Goal: Information Seeking & Learning: Check status

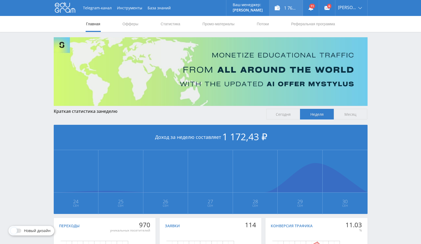
click at [303, 7] on div "1 765,62 ₽" at bounding box center [285, 8] width 33 height 16
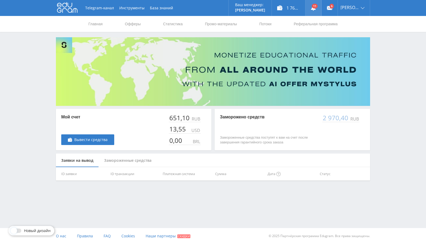
click at [321, 4] on link at bounding box center [313, 8] width 16 height 16
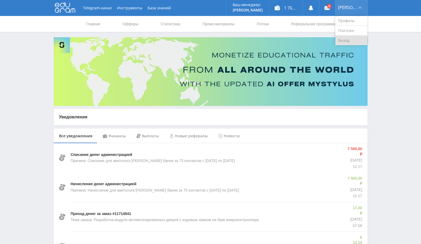
click at [352, 39] on link "Выход" at bounding box center [351, 41] width 32 height 10
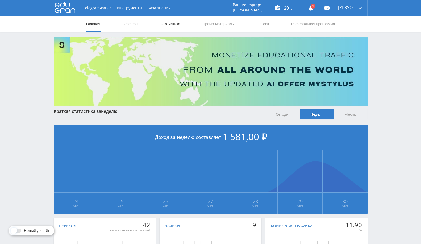
click at [165, 23] on link "Статистика" at bounding box center [170, 24] width 21 height 16
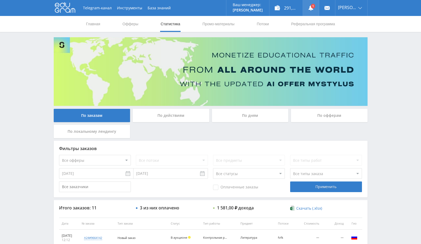
click at [305, 11] on link at bounding box center [311, 8] width 16 height 16
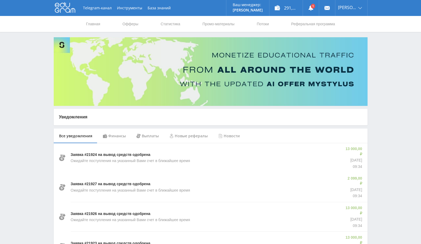
click at [121, 138] on div "Финансы" at bounding box center [115, 135] width 34 height 15
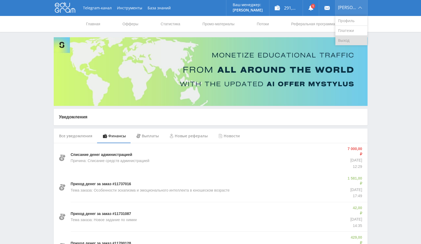
click at [346, 40] on link "Выход" at bounding box center [351, 41] width 32 height 10
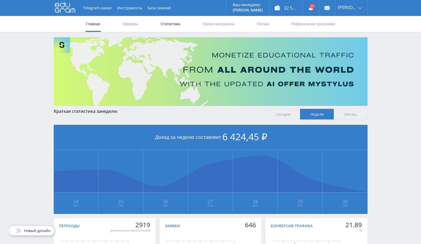
drag, startPoint x: 164, startPoint y: 24, endPoint x: 166, endPoint y: 26, distance: 3.2
click at [164, 24] on link "Статистика" at bounding box center [170, 24] width 21 height 16
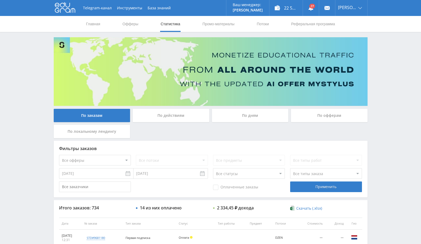
click at [314, 118] on div "По офферам" at bounding box center [329, 115] width 77 height 13
click at [0, 0] on input "По офферам" at bounding box center [0, 0] width 0 height 0
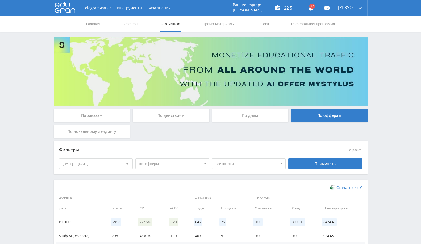
click at [91, 164] on div "[DATE] — [DATE]" at bounding box center [95, 164] width 73 height 10
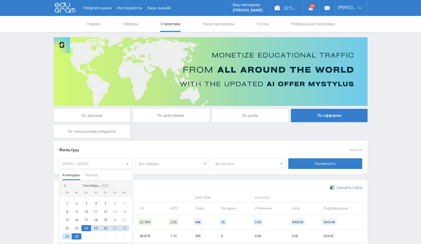
click at [64, 187] on div at bounding box center [65, 186] width 4 height 4
click at [124, 201] on div "1" at bounding box center [125, 203] width 10 height 6
click at [125, 185] on div at bounding box center [127, 186] width 4 height 4
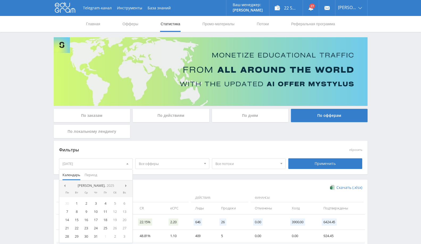
click at [125, 185] on div at bounding box center [127, 186] width 4 height 4
click at [62, 182] on nav "Август, 2025" at bounding box center [95, 185] width 73 height 11
click at [65, 188] on nav "Август, 2025" at bounding box center [95, 185] width 73 height 11
click at [63, 185] on span at bounding box center [64, 185] width 3 height 3
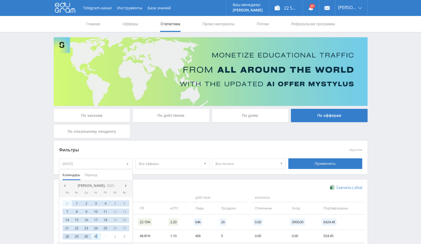
click at [97, 239] on div "31" at bounding box center [96, 236] width 10 height 6
click at [313, 160] on div "Применить" at bounding box center [325, 163] width 74 height 11
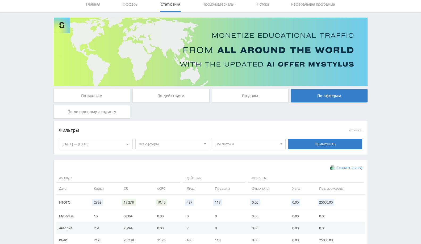
scroll to position [56, 0]
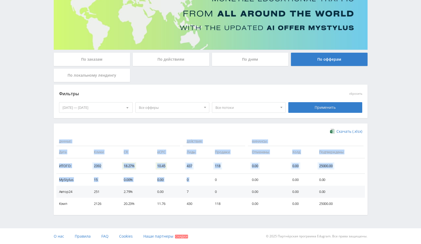
drag, startPoint x: 216, startPoint y: 186, endPoint x: 234, endPoint y: 210, distance: 29.8
click at [234, 210] on div "Скачать (.xlsx) Данные: Действия: Финансы: Дата Клики CR eCPC Лиды Продажи Отме…" at bounding box center [211, 169] width 314 height 92
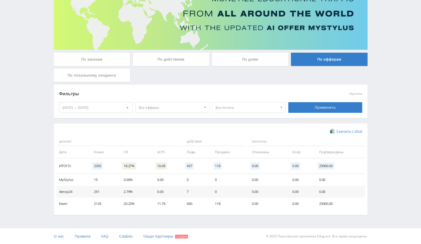
click at [109, 109] on div "01.06.2025 — 31.07.2025" at bounding box center [95, 107] width 73 height 10
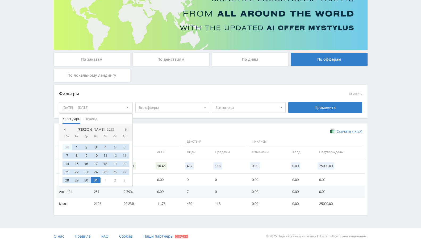
click at [127, 131] on div at bounding box center [127, 129] width 4 height 4
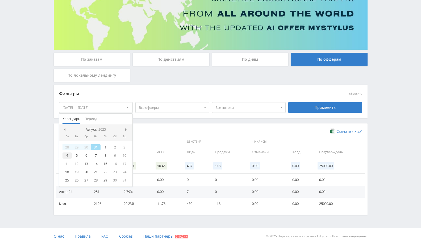
click at [69, 156] on div "4" at bounding box center [68, 155] width 10 height 6
click at [125, 130] on div at bounding box center [127, 129] width 4 height 4
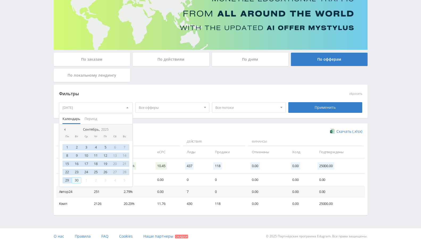
click at [77, 180] on div "30" at bounding box center [77, 180] width 10 height 6
click at [334, 103] on div "Применить" at bounding box center [325, 107] width 74 height 11
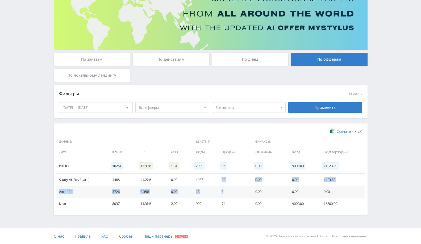
drag, startPoint x: 210, startPoint y: 177, endPoint x: 224, endPoint y: 191, distance: 19.9
click at [224, 191] on tbody "Study AI (RevShare) 4488 44.27% 0.99 1987 22 0.00 0.00 4423.80 Автор24 3726 0.3…" at bounding box center [210, 192] width 309 height 36
click at [224, 178] on td "22" at bounding box center [233, 180] width 34 height 12
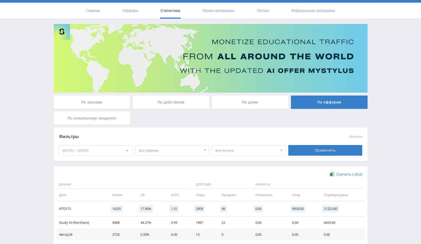
scroll to position [0, 0]
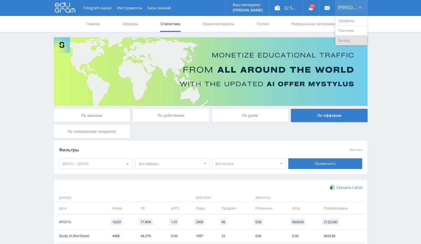
click at [349, 39] on link "Выход" at bounding box center [351, 41] width 32 height 10
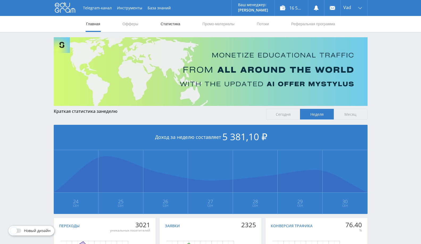
click at [165, 27] on link "Статистика" at bounding box center [170, 24] width 21 height 16
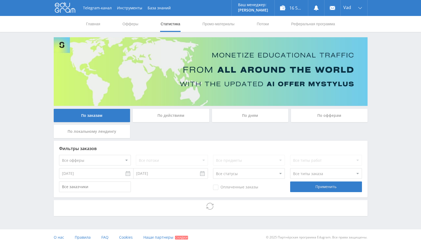
click at [325, 118] on div "По офферам" at bounding box center [329, 115] width 77 height 13
click at [0, 0] on input "По офферам" at bounding box center [0, 0] width 0 height 0
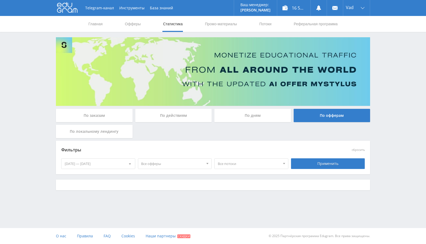
click at [78, 161] on div "[DATE] — [DATE]" at bounding box center [97, 164] width 73 height 10
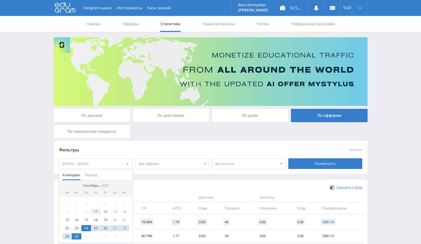
click at [96, 211] on div "11" at bounding box center [96, 212] width 10 height 6
click at [75, 236] on div "30" at bounding box center [77, 236] width 10 height 6
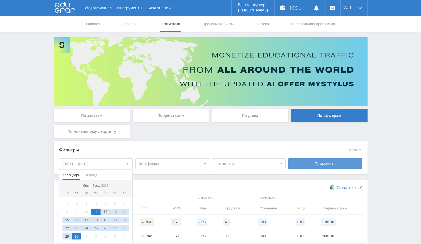
click at [326, 165] on div "Применить" at bounding box center [325, 163] width 74 height 11
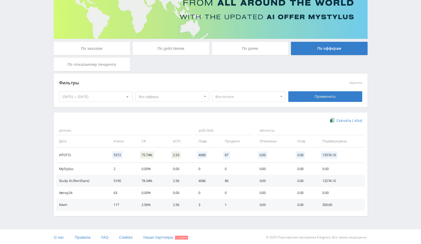
scroll to position [68, 0]
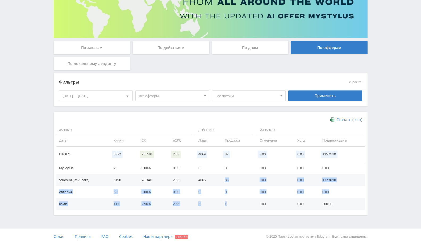
drag, startPoint x: 229, startPoint y: 202, endPoint x: 225, endPoint y: 176, distance: 26.9
click at [225, 176] on tbody "MyStylus 2 0.00% 0.00 0 0 0.00 0.00 0.00 Study AI (RevShare) 5190 78.34% 2.56 4…" at bounding box center [210, 186] width 309 height 48
click at [227, 182] on td "86" at bounding box center [236, 180] width 35 height 12
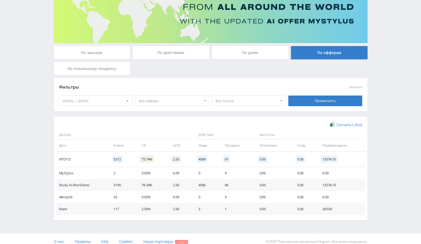
scroll to position [0, 0]
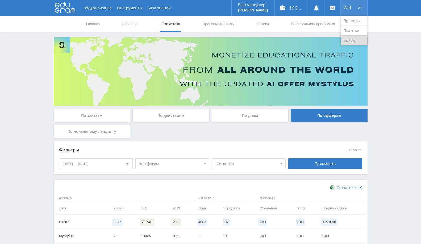
click at [349, 37] on link "Выход" at bounding box center [354, 41] width 27 height 10
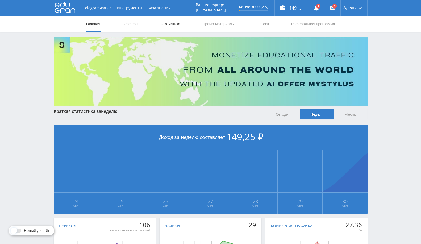
click at [172, 23] on link "Статистика" at bounding box center [170, 24] width 21 height 16
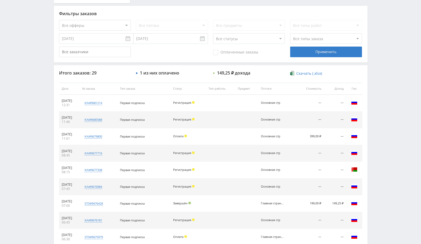
scroll to position [148, 0]
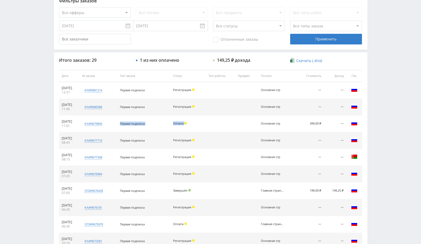
drag, startPoint x: 115, startPoint y: 127, endPoint x: 212, endPoint y: 126, distance: 97.1
click at [211, 126] on tr "[DATE] 11:01 kai#9679800 Заказчик 2230703 Первая подписка Оплата Основная стр 3…" at bounding box center [210, 123] width 303 height 17
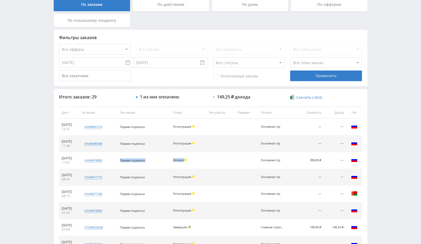
scroll to position [54, 0]
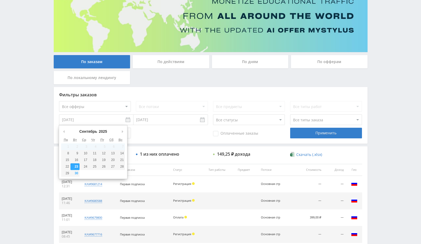
click at [88, 122] on input "[DATE]" at bounding box center [96, 119] width 74 height 11
type input "[DATE]"
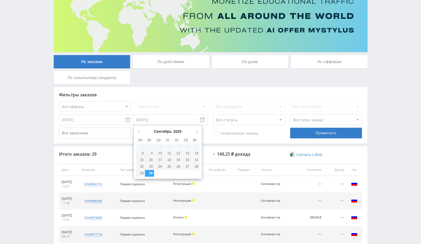
click at [144, 118] on input "[DATE]" at bounding box center [171, 119] width 74 height 11
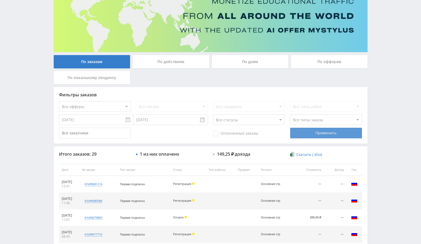
click at [336, 131] on div "Применить" at bounding box center [326, 133] width 72 height 11
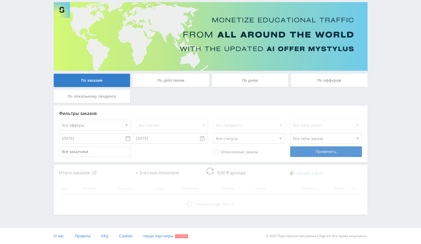
scroll to position [35, 0]
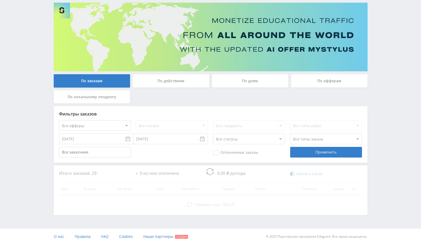
click at [321, 78] on div "По офферам" at bounding box center [329, 80] width 77 height 13
click at [0, 0] on input "По офферам" at bounding box center [0, 0] width 0 height 0
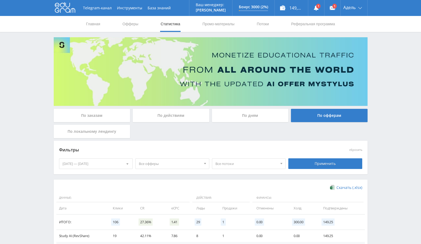
scroll to position [44, 0]
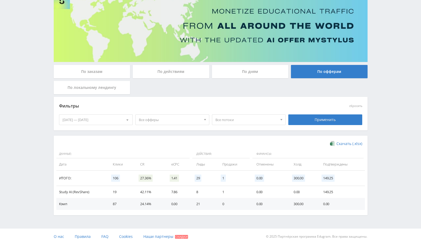
click at [96, 123] on div "[DATE] — [DATE]" at bounding box center [95, 120] width 73 height 10
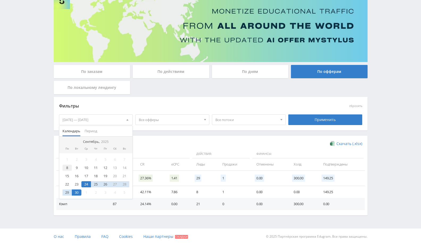
click at [68, 166] on div "8" at bounding box center [68, 168] width 10 height 6
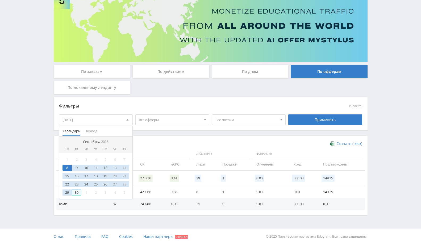
click at [77, 192] on div "30" at bounding box center [77, 192] width 10 height 6
click at [303, 120] on div "Применить" at bounding box center [325, 119] width 74 height 11
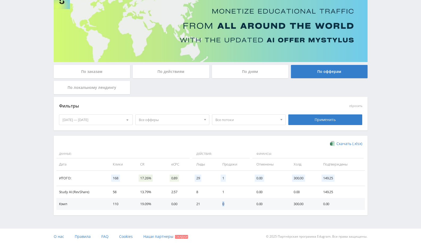
drag, startPoint x: 218, startPoint y: 206, endPoint x: 227, endPoint y: 203, distance: 9.8
click at [227, 203] on td "0" at bounding box center [234, 204] width 34 height 12
click at [231, 206] on td "0" at bounding box center [234, 204] width 34 height 12
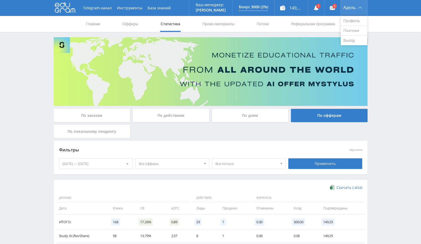
click at [360, 8] on div "Адель" at bounding box center [354, 8] width 27 height 16
click at [346, 36] on link "Выход" at bounding box center [354, 41] width 27 height 10
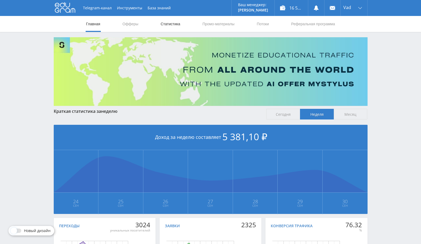
click at [176, 24] on link "Статистика" at bounding box center [170, 24] width 21 height 16
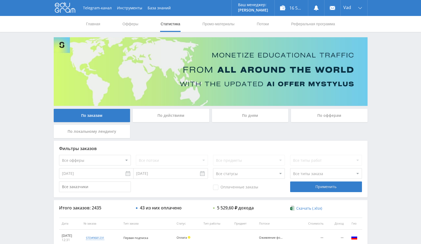
click at [315, 113] on div "По офферам" at bounding box center [329, 115] width 77 height 13
click at [0, 0] on input "По офферам" at bounding box center [0, 0] width 0 height 0
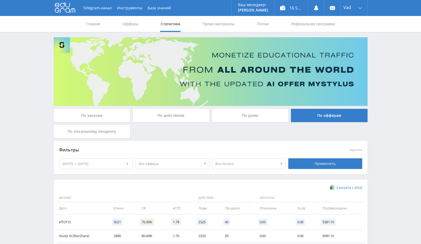
click at [123, 164] on div at bounding box center [127, 164] width 10 height 10
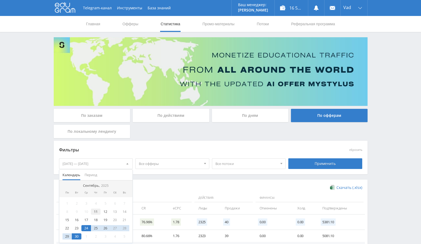
click at [97, 214] on div "1 2 3 4 5 6 7 8 9 10 11 12 13 14 15 16 17 18 19 20 21 22 23 24 25 26 27 28 29 3…" at bounding box center [95, 219] width 73 height 45
click at [96, 214] on div "11" at bounding box center [96, 212] width 10 height 6
click at [79, 236] on div "30" at bounding box center [77, 236] width 10 height 6
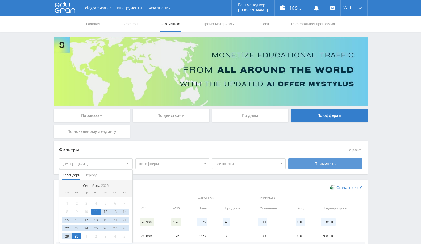
click at [319, 161] on div "Применить" at bounding box center [325, 163] width 74 height 11
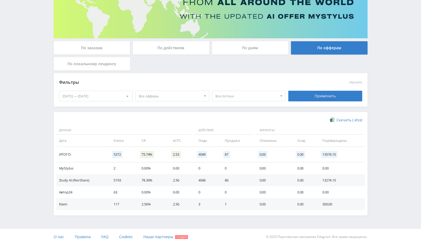
scroll to position [68, 0]
drag, startPoint x: 223, startPoint y: 208, endPoint x: 333, endPoint y: 204, distance: 109.4
click at [333, 204] on tr "Кэмп 117 2.56% 2.56 3 1 0.00 0.00 300.00" at bounding box center [210, 204] width 309 height 12
click at [320, 201] on td "300.00" at bounding box center [341, 204] width 48 height 12
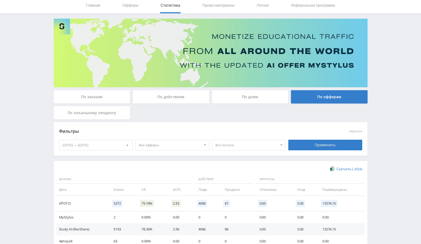
scroll to position [0, 0]
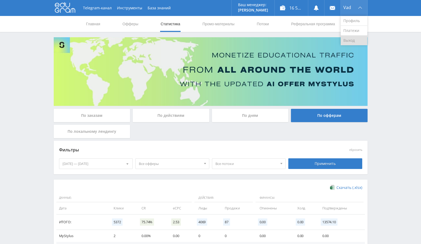
click at [355, 38] on link "Выход" at bounding box center [354, 41] width 27 height 10
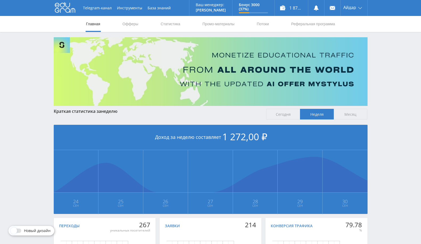
drag, startPoint x: 178, startPoint y: 28, endPoint x: 174, endPoint y: 32, distance: 5.3
click at [178, 28] on link "Статистика" at bounding box center [170, 24] width 21 height 16
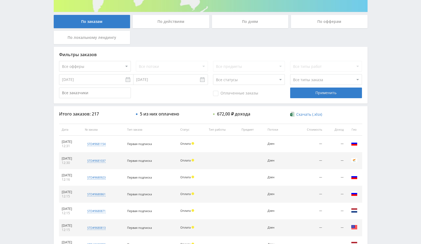
scroll to position [30, 0]
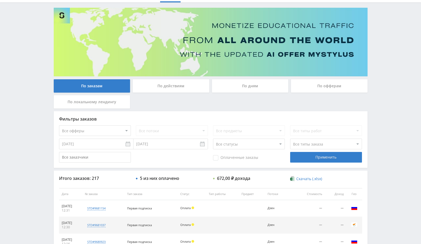
click at [127, 147] on input "23.09.2025" at bounding box center [96, 144] width 74 height 11
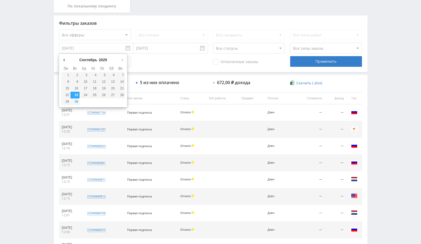
scroll to position [201, 0]
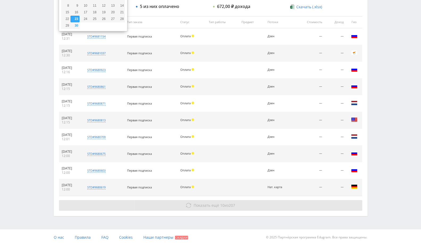
click at [204, 207] on button "Показать ещё 10 из 207" at bounding box center [210, 205] width 303 height 11
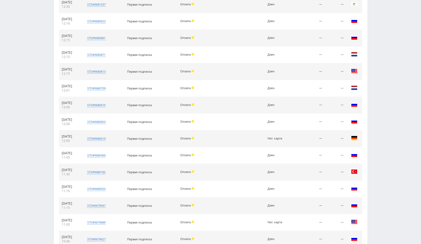
scroll to position [368, 0]
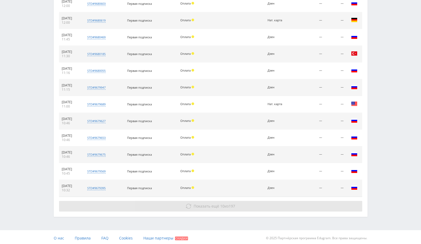
click at [214, 203] on span "Показать ещё" at bounding box center [207, 205] width 26 height 5
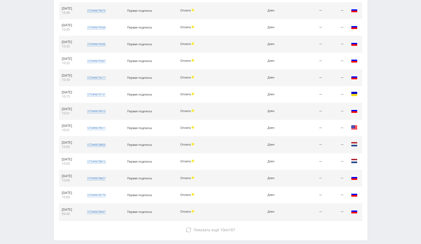
scroll to position [535, 0]
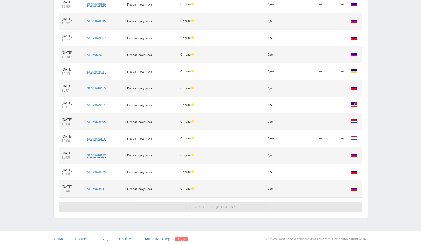
click at [209, 205] on span "Показать ещё" at bounding box center [207, 206] width 26 height 5
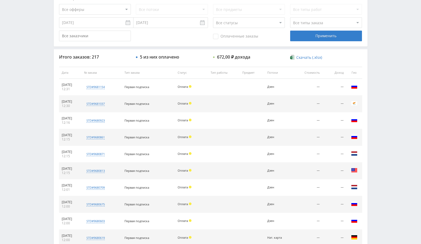
scroll to position [0, 0]
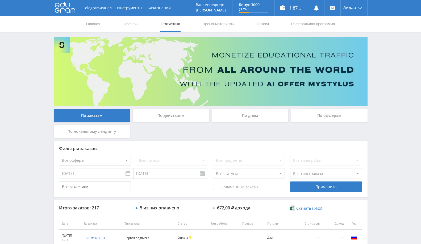
click at [102, 173] on input "23.09.2025" at bounding box center [96, 173] width 74 height 11
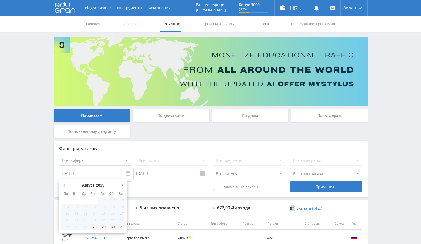
click at [63, 185] on button "Предыдущий месяц" at bounding box center [63, 185] width 5 height 8
type input "28.08.2025"
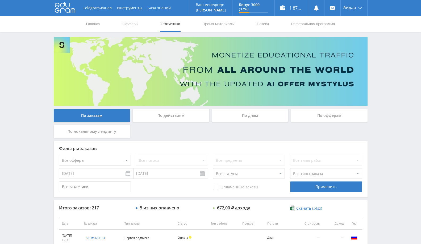
click at [172, 171] on input "30.09.2025" at bounding box center [171, 173] width 74 height 11
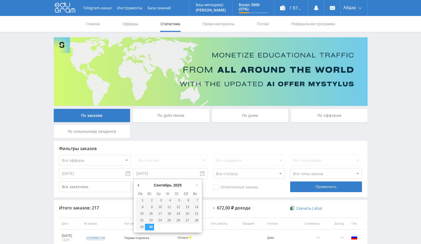
click at [194, 185] on div "Сентябрь Январь Февраль Март Апрель Май Июнь Июль Август Сентябрь Октябрь Ноябр…" at bounding box center [168, 185] width 64 height 9
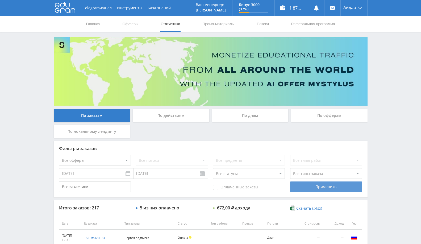
click at [340, 184] on div "Применить" at bounding box center [326, 186] width 72 height 11
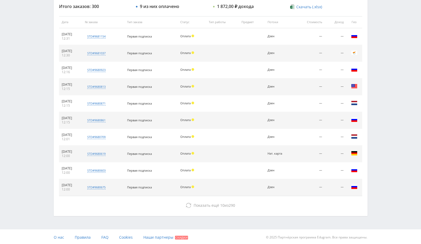
scroll to position [54, 0]
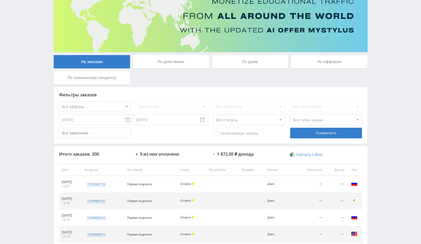
click at [329, 60] on div "По офферам" at bounding box center [329, 61] width 77 height 13
click at [0, 0] on input "По офферам" at bounding box center [0, 0] width 0 height 0
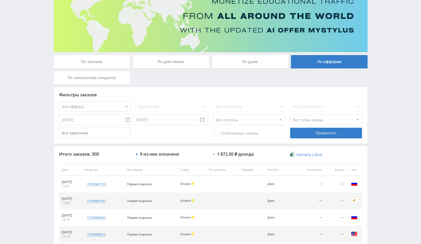
scroll to position [0, 0]
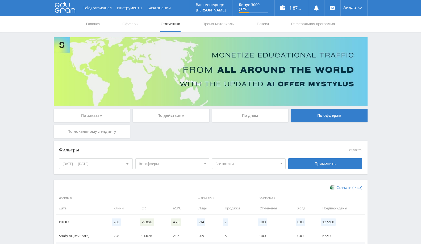
click at [109, 167] on div "24.09.2025 — 30.09.2025" at bounding box center [95, 164] width 73 height 10
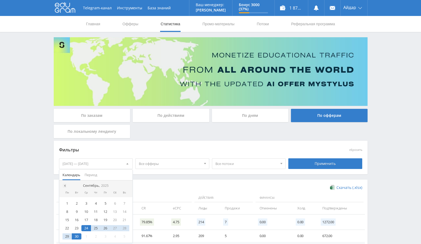
click at [64, 187] on div at bounding box center [65, 186] width 4 height 4
click at [64, 187] on nav "Август, 2025" at bounding box center [95, 185] width 73 height 11
click at [93, 236] on div "28" at bounding box center [96, 236] width 10 height 6
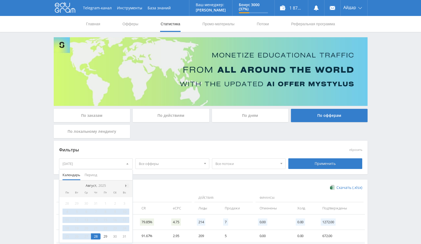
click at [127, 186] on span at bounding box center [126, 185] width 3 height 3
click at [77, 237] on div "30" at bounding box center [77, 236] width 10 height 6
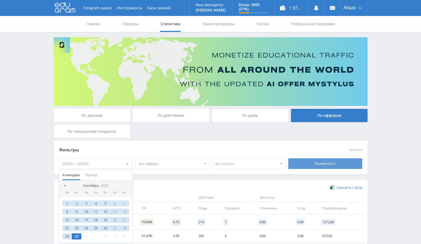
click at [304, 163] on div "Применить" at bounding box center [325, 163] width 74 height 11
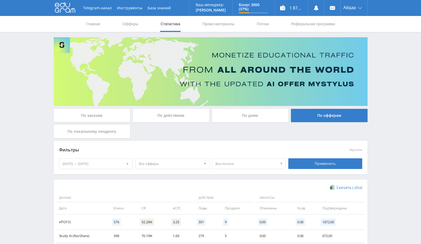
scroll to position [56, 0]
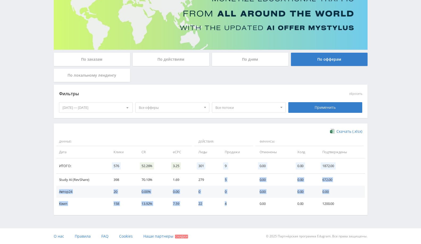
drag, startPoint x: 221, startPoint y: 177, endPoint x: 233, endPoint y: 205, distance: 31.3
click at [233, 205] on tbody "Study AI (RevShare) 398 70.10% 1.69 279 5 0.00 0.00 672.00 Автор24 20 0.00% 0.0…" at bounding box center [210, 192] width 309 height 36
click at [241, 189] on td "0" at bounding box center [236, 192] width 35 height 12
drag, startPoint x: 221, startPoint y: 180, endPoint x: 231, endPoint y: 180, distance: 10.1
click at [231, 180] on td "5" at bounding box center [236, 180] width 35 height 12
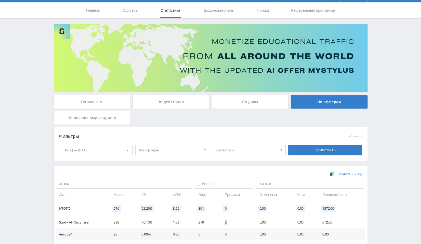
scroll to position [0, 0]
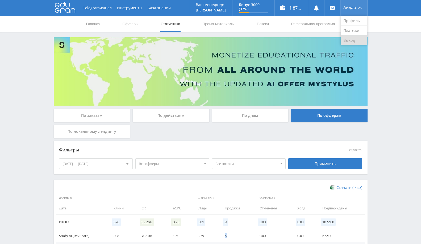
click at [347, 38] on link "Выход" at bounding box center [354, 41] width 27 height 10
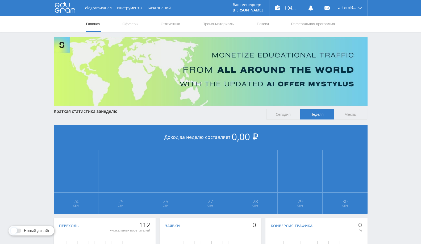
click at [181, 26] on nav "Главная Офферы Статистика Промо-материалы Потоки Реферальная программа" at bounding box center [211, 24] width 250 height 16
click at [174, 25] on link "Статистика" at bounding box center [170, 24] width 21 height 16
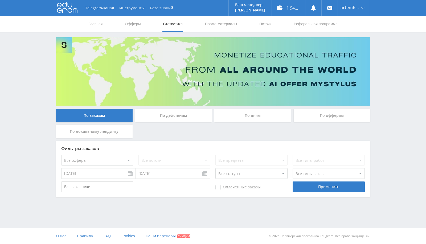
click at [111, 159] on select "Все офферы MyStylus MyStylus - Revshare Кэмп Studybay Автор24 Studybay [GEOGRAP…" at bounding box center [97, 160] width 72 height 11
click at [155, 139] on div "По заказам По действиям По дням По офферам По локальному лендингу" at bounding box center [213, 125] width 317 height 32
click at [131, 176] on input "[DATE]" at bounding box center [98, 173] width 74 height 11
type input "[DATE]"
click at [192, 178] on input "[DATE]" at bounding box center [173, 173] width 74 height 11
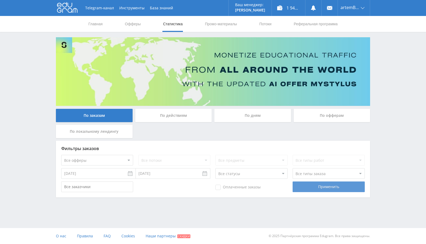
click at [335, 185] on div "Применить" at bounding box center [328, 186] width 72 height 11
click at [319, 186] on div "Применить" at bounding box center [328, 186] width 72 height 11
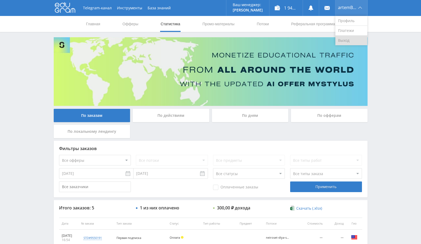
click at [347, 38] on link "Выход" at bounding box center [351, 41] width 32 height 10
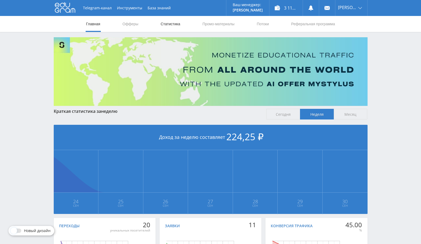
click at [176, 25] on link "Статистика" at bounding box center [170, 24] width 21 height 16
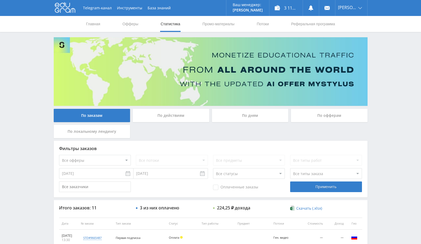
click at [313, 115] on div "По офферам" at bounding box center [329, 115] width 77 height 13
click at [0, 0] on input "По офферам" at bounding box center [0, 0] width 0 height 0
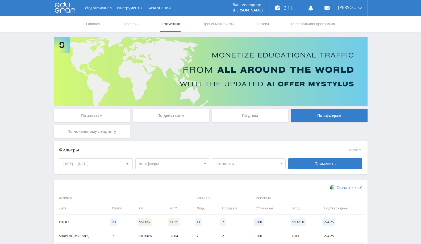
click at [114, 164] on div "[DATE] — [DATE]" at bounding box center [95, 164] width 73 height 10
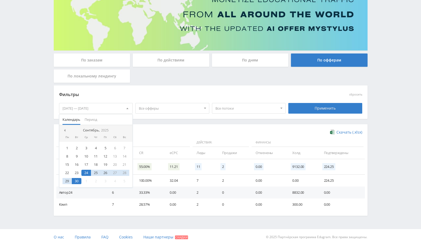
scroll to position [56, 0]
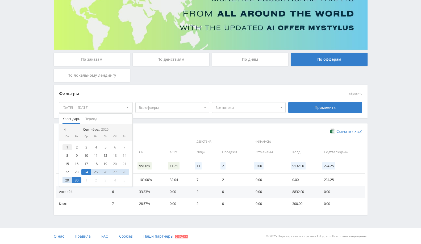
click at [67, 144] on div "1" at bounding box center [68, 147] width 10 height 6
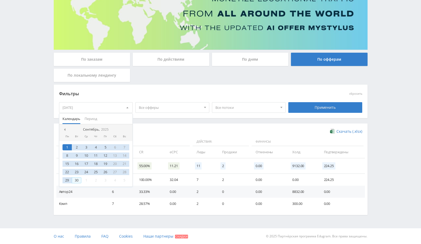
click at [77, 180] on div "30" at bounding box center [77, 180] width 10 height 6
click at [233, 188] on td "0" at bounding box center [234, 192] width 34 height 12
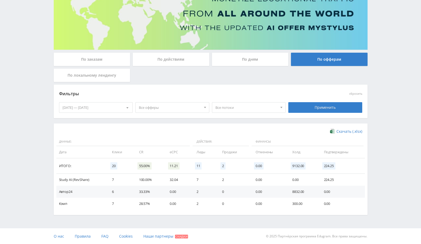
click at [87, 107] on div "[DATE] — [DATE]" at bounding box center [95, 107] width 73 height 10
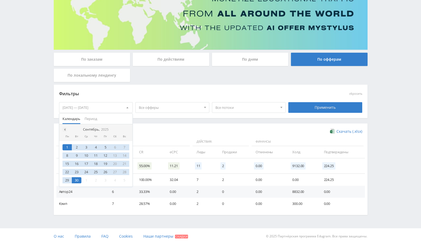
click at [65, 128] on div at bounding box center [65, 129] width 4 height 4
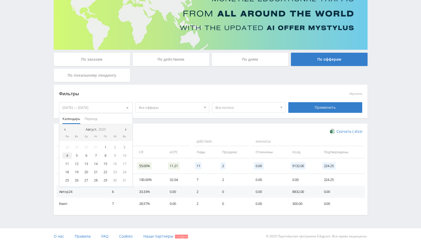
click at [70, 153] on div "4" at bounding box center [68, 155] width 10 height 6
click at [126, 130] on span at bounding box center [126, 129] width 3 height 3
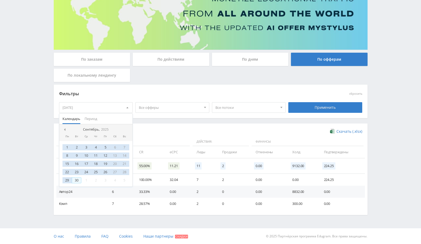
click at [77, 178] on div "30" at bounding box center [77, 180] width 10 height 6
click at [315, 112] on div "Применить" at bounding box center [325, 107] width 74 height 11
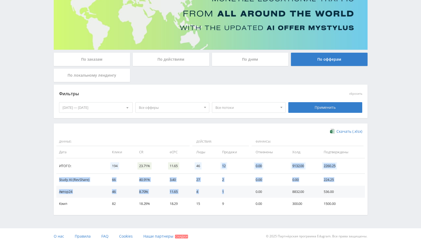
drag, startPoint x: 217, startPoint y: 176, endPoint x: 228, endPoint y: 195, distance: 21.3
click at [228, 195] on table "Данные: Действия: Финансы: Дата Клики CR eCPC Лиды Продажи Отменены Холд Подтве…" at bounding box center [210, 173] width 309 height 72
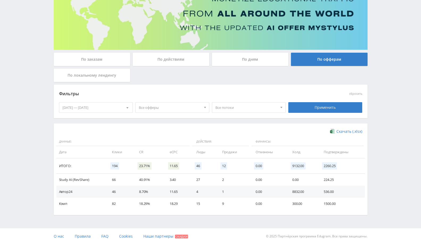
click at [120, 105] on div "04.08.2025 — 30.09.2025" at bounding box center [95, 107] width 73 height 10
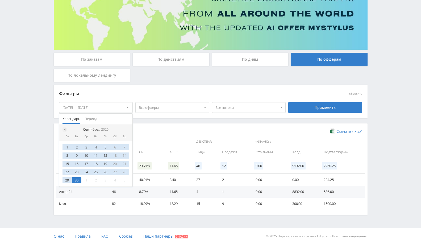
click at [64, 128] on span at bounding box center [64, 129] width 3 height 3
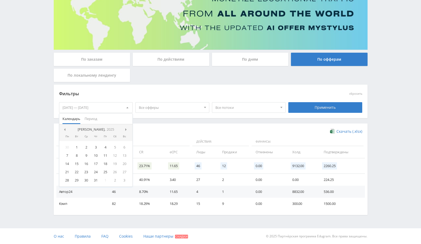
click at [64, 128] on span at bounding box center [64, 129] width 3 height 3
click at [68, 130] on nav "Март, 2025" at bounding box center [95, 129] width 73 height 11
click at [64, 127] on nav "Март, 2025" at bounding box center [95, 129] width 73 height 11
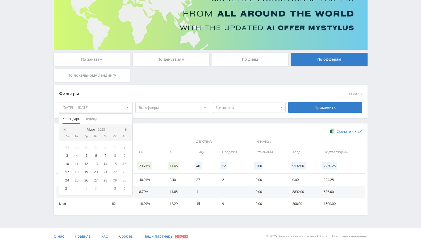
click at [63, 128] on span at bounding box center [64, 129] width 3 height 3
click at [63, 128] on nav "Январь, 2025" at bounding box center [95, 129] width 73 height 11
click at [122, 164] on div "19" at bounding box center [125, 164] width 10 height 6
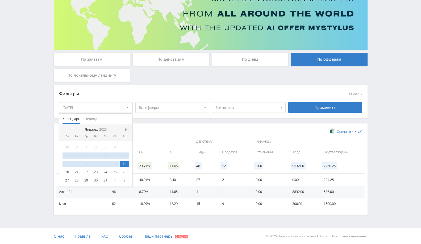
click at [126, 130] on span at bounding box center [126, 129] width 3 height 3
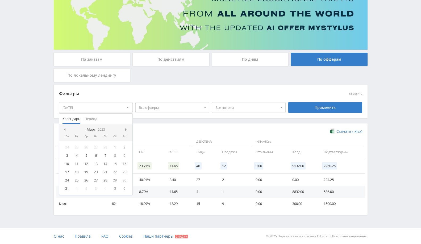
click at [126, 130] on span at bounding box center [126, 129] width 3 height 3
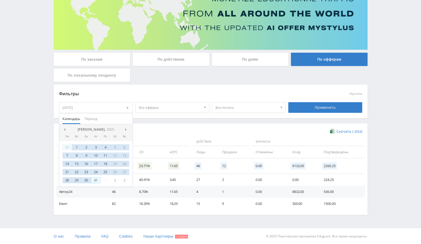
click at [96, 179] on div "31" at bounding box center [96, 180] width 10 height 6
click at [298, 106] on div "Применить" at bounding box center [325, 107] width 74 height 11
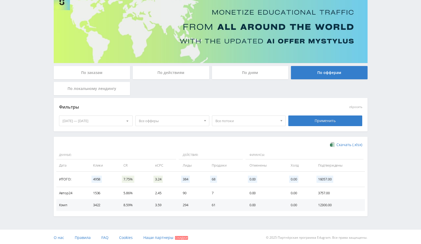
scroll to position [44, 0]
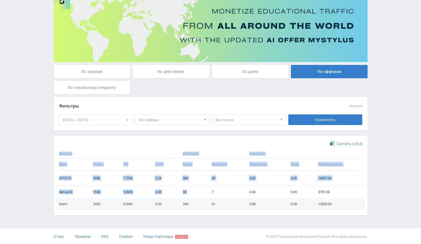
drag, startPoint x: 209, startPoint y: 194, endPoint x: 222, endPoint y: 210, distance: 21.0
click at [222, 210] on div "Скачать (.xlsx) Данные: Действия: Финансы: Дата Клики CR eCPC Лиды Продажи Отме…" at bounding box center [211, 176] width 314 height 80
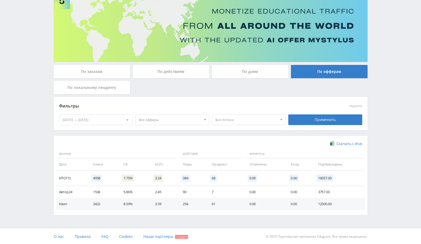
click at [181, 196] on td "90" at bounding box center [191, 192] width 29 height 12
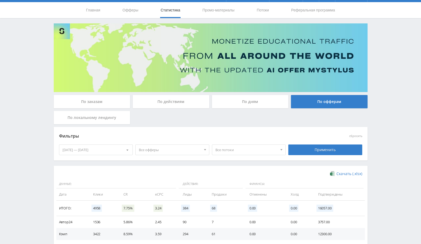
scroll to position [0, 0]
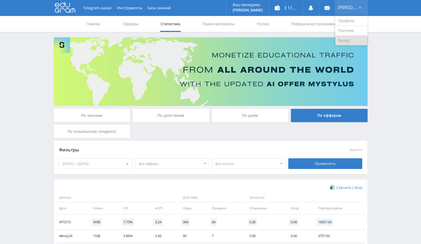
click at [346, 40] on link "Выход" at bounding box center [351, 41] width 32 height 10
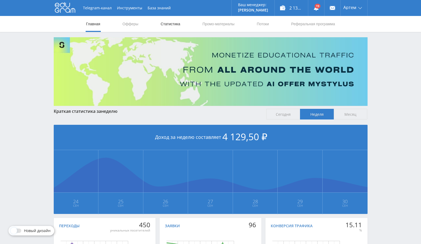
click at [176, 24] on link "Статистика" at bounding box center [170, 24] width 21 height 16
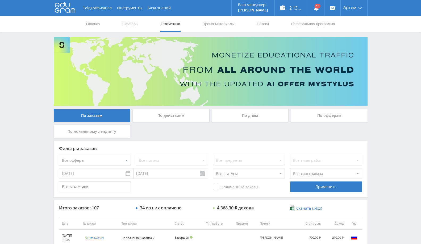
click at [108, 172] on input "[DATE]" at bounding box center [96, 173] width 74 height 11
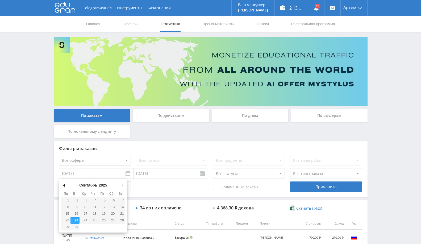
click at [62, 181] on div "Сентябрь [PERSON_NAME] Март Апрель Май Июнь [PERSON_NAME] Сентябрь Октябрь Нояб…" at bounding box center [93, 206] width 69 height 54
type input "[DATE]"
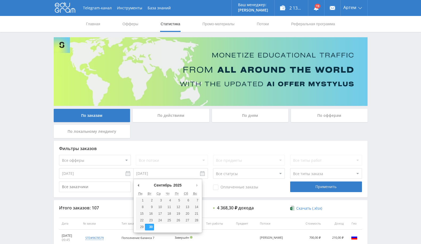
click at [147, 174] on input "30.09.2025" at bounding box center [171, 173] width 74 height 11
type input "31.07.2025"
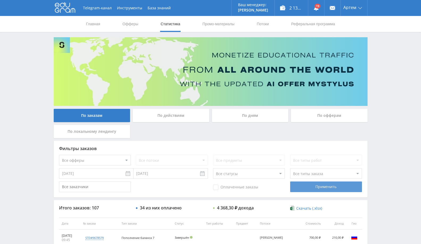
click at [317, 186] on div "Применить" at bounding box center [326, 186] width 72 height 11
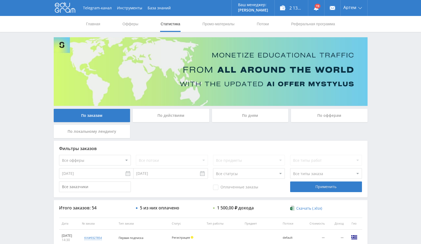
click at [318, 118] on div "По офферам" at bounding box center [329, 115] width 77 height 13
click at [0, 0] on input "По офферам" at bounding box center [0, 0] width 0 height 0
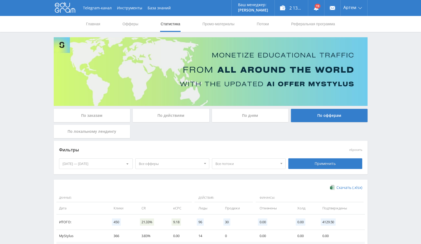
click at [80, 161] on div "24.09.2025 — 30.09.2025" at bounding box center [95, 164] width 73 height 10
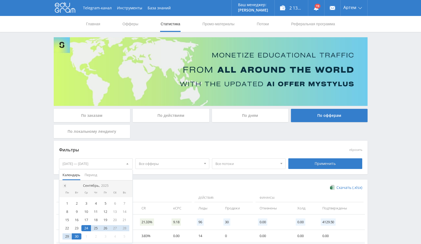
click at [66, 184] on nav "Сентябрь, 2025" at bounding box center [95, 185] width 73 height 11
click at [65, 185] on div at bounding box center [65, 186] width 4 height 4
click at [79, 205] on div "1" at bounding box center [77, 203] width 10 height 6
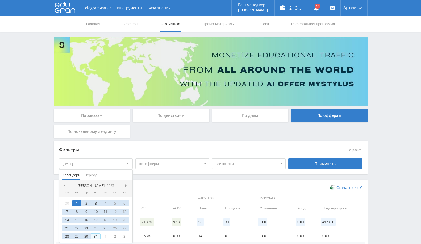
click at [97, 236] on div "31" at bounding box center [96, 236] width 10 height 6
click at [314, 168] on div "Применить" at bounding box center [325, 163] width 74 height 11
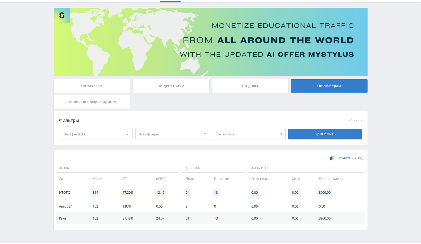
scroll to position [44, 0]
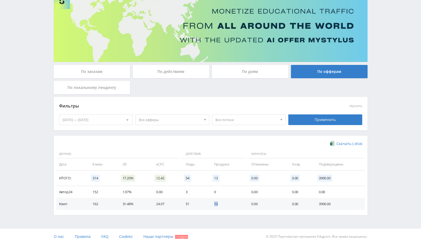
drag, startPoint x: 234, startPoint y: 200, endPoint x: 243, endPoint y: 200, distance: 8.8
click at [243, 200] on tr "Кэмп 162 31.48% 24.07 51 13 0.00 0.00 3900.00" at bounding box center [210, 204] width 309 height 12
click at [216, 175] on span "13" at bounding box center [216, 178] width 7 height 7
click at [99, 117] on div "01.07.2025 — 31.07.2025" at bounding box center [95, 120] width 73 height 10
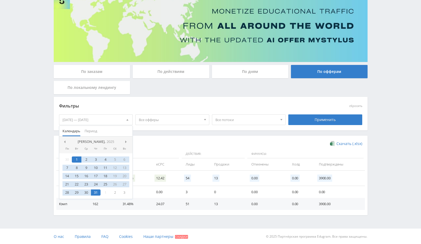
click at [124, 142] on nav "Июль, 2025" at bounding box center [95, 141] width 73 height 11
click at [126, 141] on span at bounding box center [126, 141] width 3 height 3
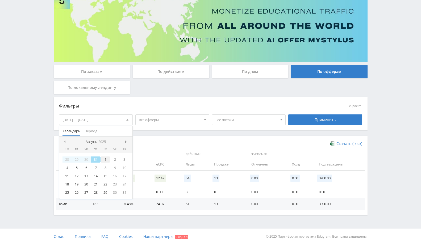
click at [107, 160] on div "1" at bounding box center [106, 159] width 10 height 6
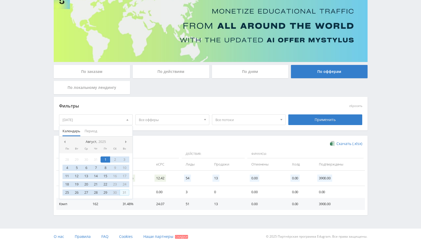
click at [125, 190] on div "31" at bounding box center [125, 192] width 10 height 6
click at [302, 121] on div "Применить" at bounding box center [325, 119] width 74 height 11
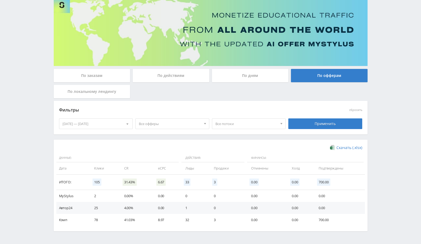
scroll to position [56, 0]
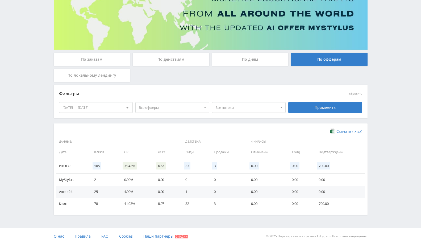
click at [112, 107] on div "01.08.2025 — 31.08.2025" at bounding box center [95, 107] width 73 height 10
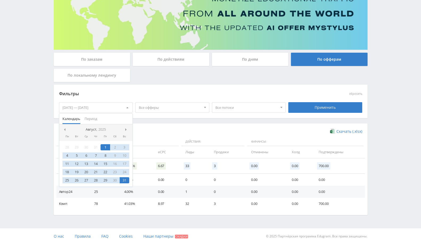
click at [124, 127] on nav "Август, 2025" at bounding box center [95, 129] width 73 height 11
click at [126, 130] on span at bounding box center [126, 129] width 3 height 3
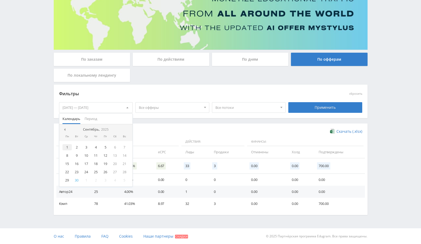
click at [67, 145] on div "1" at bounding box center [68, 147] width 10 height 6
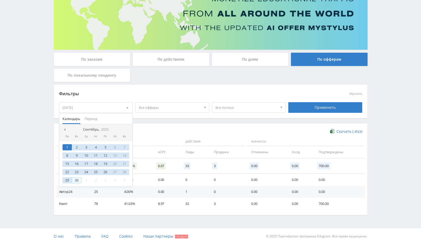
click at [78, 179] on div "30" at bounding box center [77, 180] width 10 height 6
click at [336, 109] on div "Применить" at bounding box center [325, 107] width 74 height 11
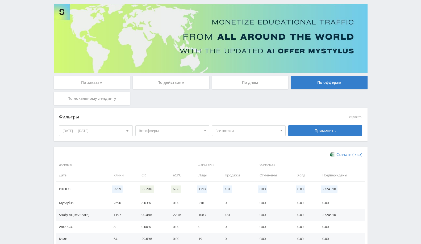
scroll to position [68, 0]
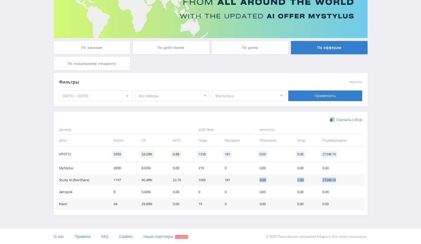
drag, startPoint x: 239, startPoint y: 177, endPoint x: 351, endPoint y: 180, distance: 111.5
click at [351, 180] on tr "Study AI (RevShare) 1197 90.48% 22.76 1083 181 0.00 0.00 27245.10" at bounding box center [210, 180] width 309 height 12
click at [246, 175] on td "181" at bounding box center [236, 180] width 35 height 12
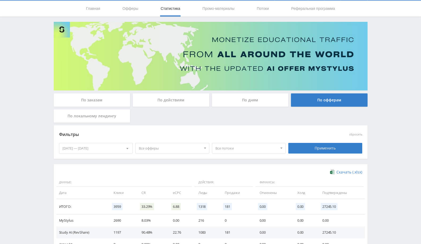
scroll to position [0, 0]
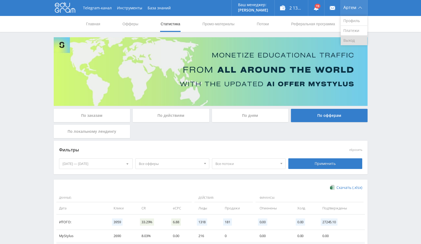
click at [352, 38] on link "Выход" at bounding box center [354, 41] width 27 height 10
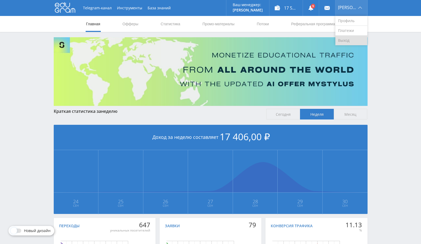
click at [351, 38] on link "Выход" at bounding box center [351, 41] width 32 height 10
